Goal: Information Seeking & Learning: Learn about a topic

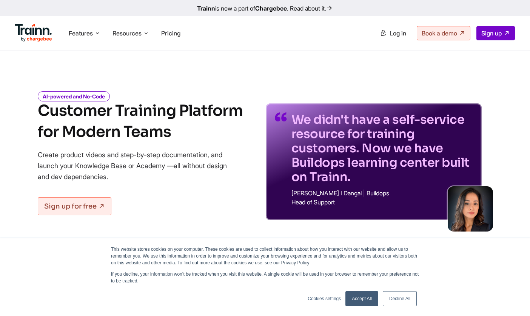
click at [0, 0] on button "Close the Guru extension" at bounding box center [0, 0] width 0 height 0
click at [166, 34] on span "Pricing" at bounding box center [170, 33] width 19 height 8
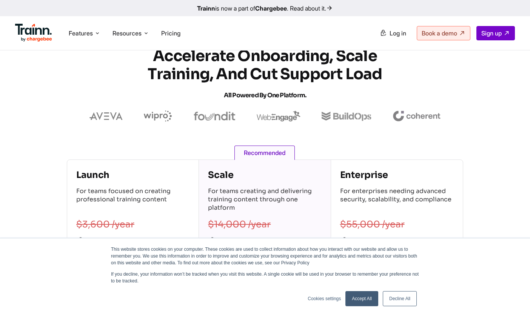
scroll to position [38, 0]
